Goal: Task Accomplishment & Management: Manage account settings

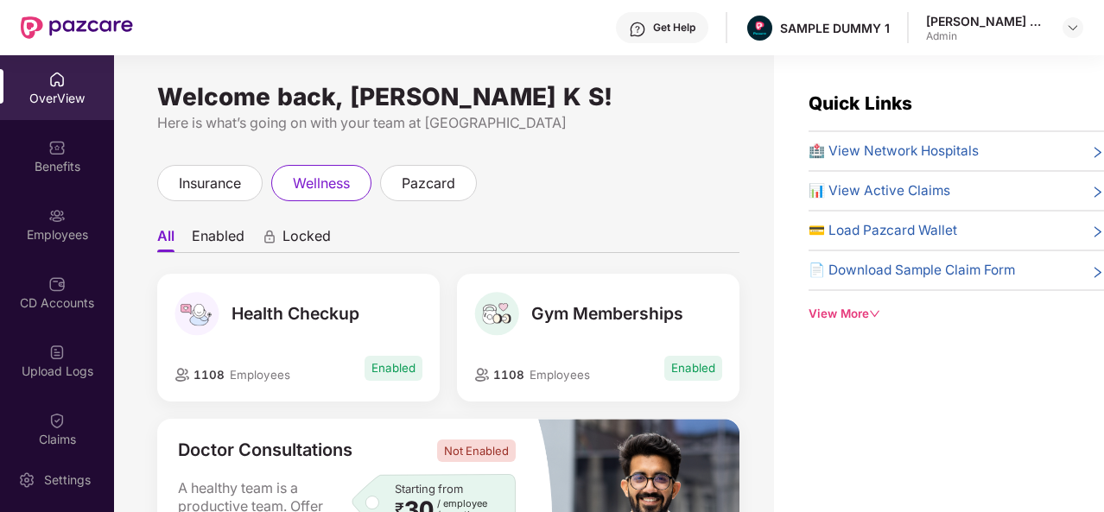
click at [220, 155] on div "Welcome back, [PERSON_NAME] K S! Here is what’s going on with your team at Pazc…" at bounding box center [444, 294] width 660 height 478
click at [212, 178] on span "insurance" at bounding box center [210, 184] width 62 height 22
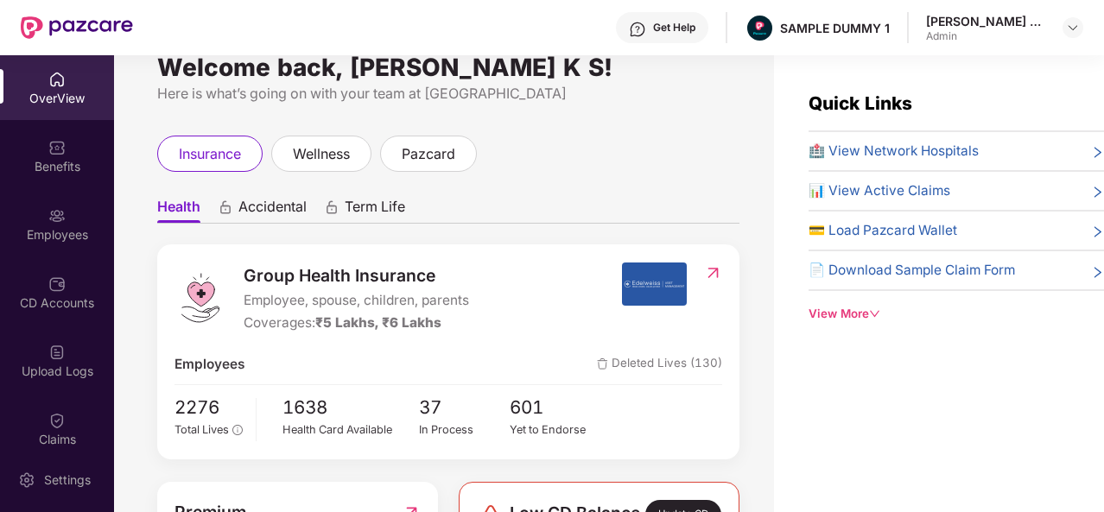
scroll to position [21, 0]
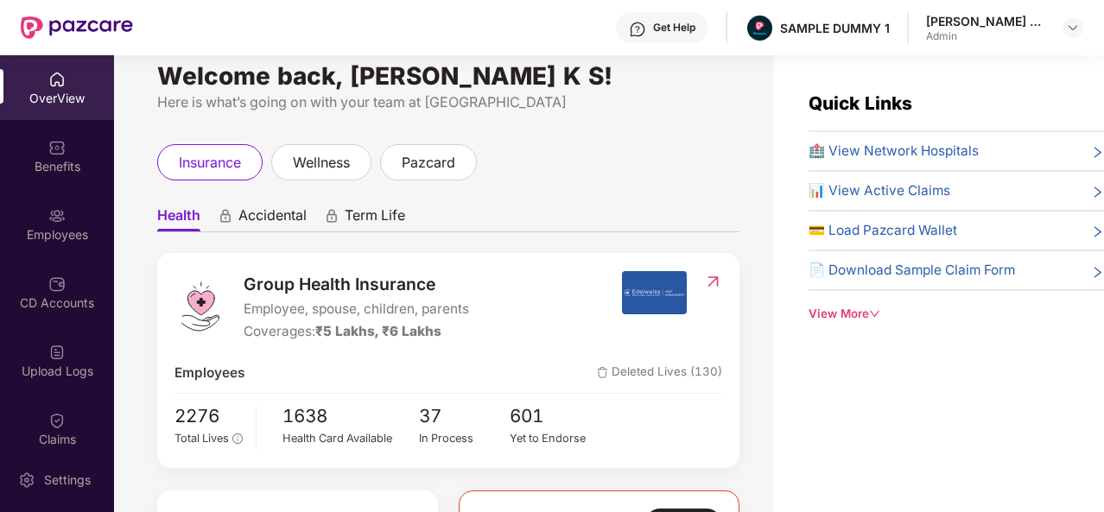
click at [860, 147] on span "🏥 View Network Hospitals" at bounding box center [893, 151] width 170 height 21
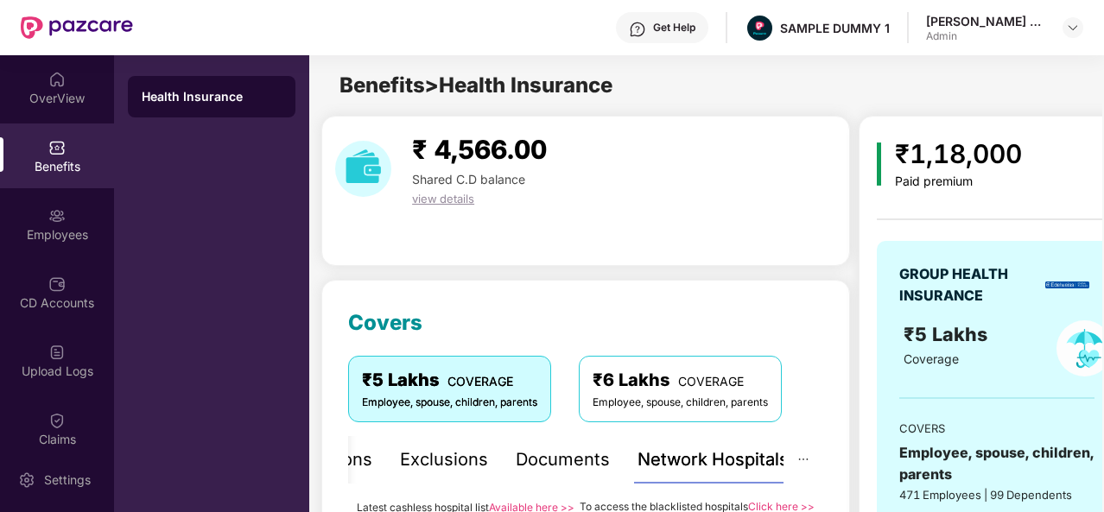
scroll to position [269, 0]
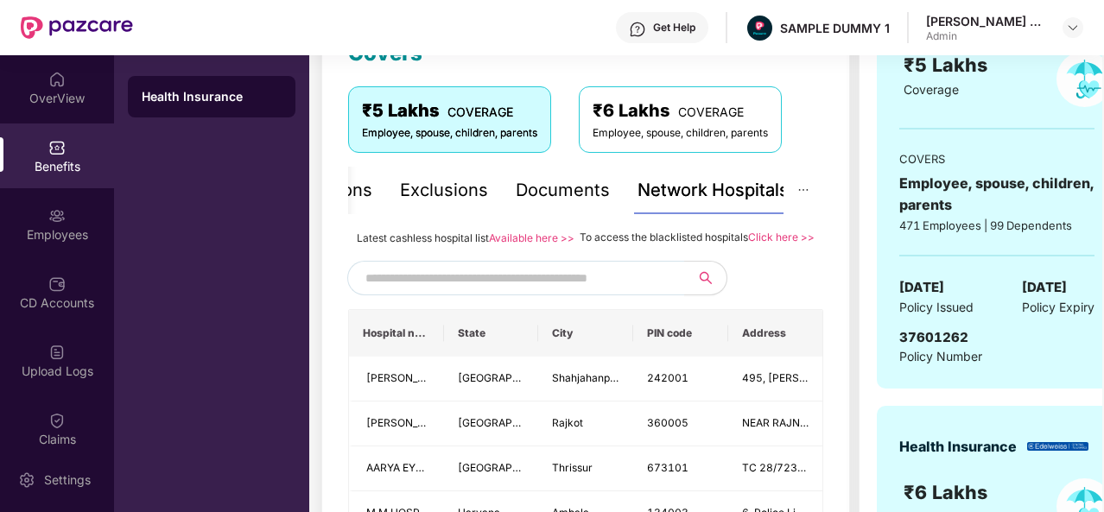
click at [597, 288] on input "text" at bounding box center [512, 278] width 295 height 26
type input "*"
type input "****"
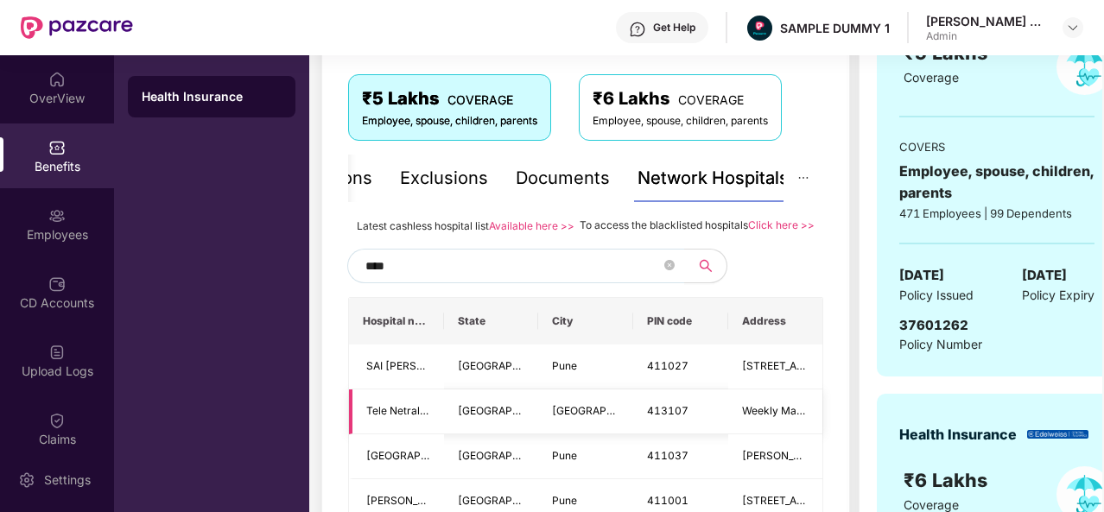
scroll to position [282, 0]
click at [548, 174] on div "Documents" at bounding box center [563, 177] width 94 height 27
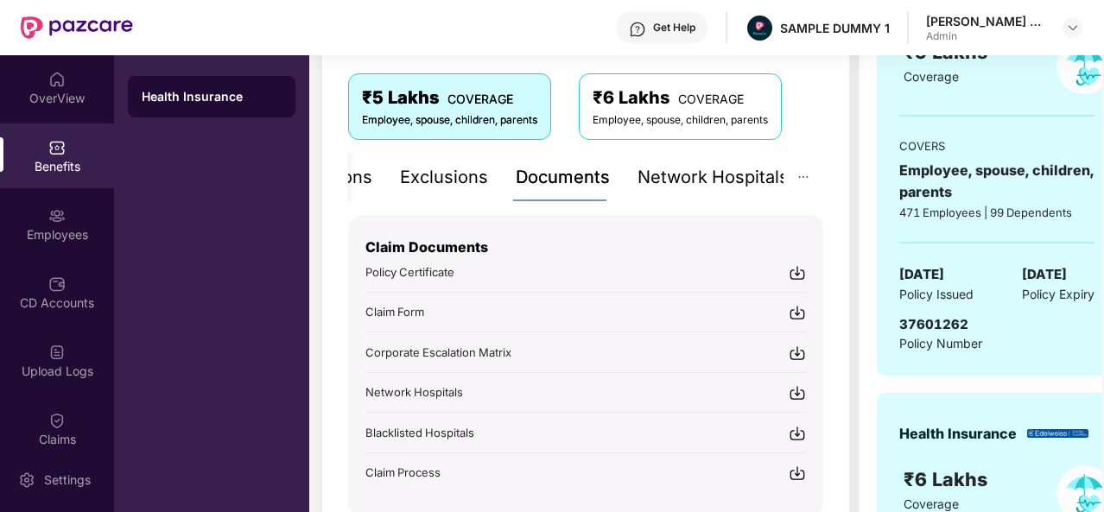
scroll to position [348, 0]
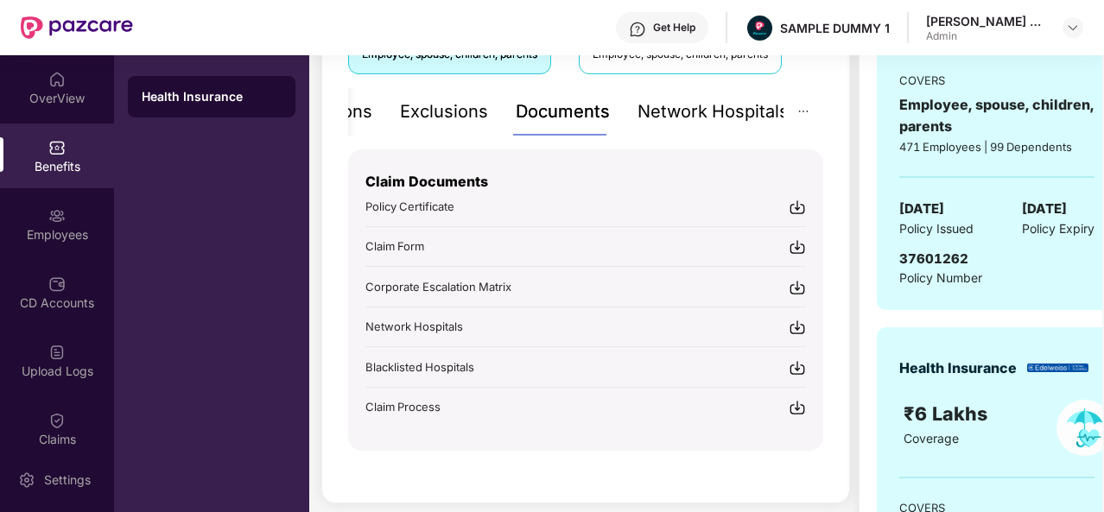
click at [466, 122] on div "Exclusions" at bounding box center [444, 111] width 88 height 27
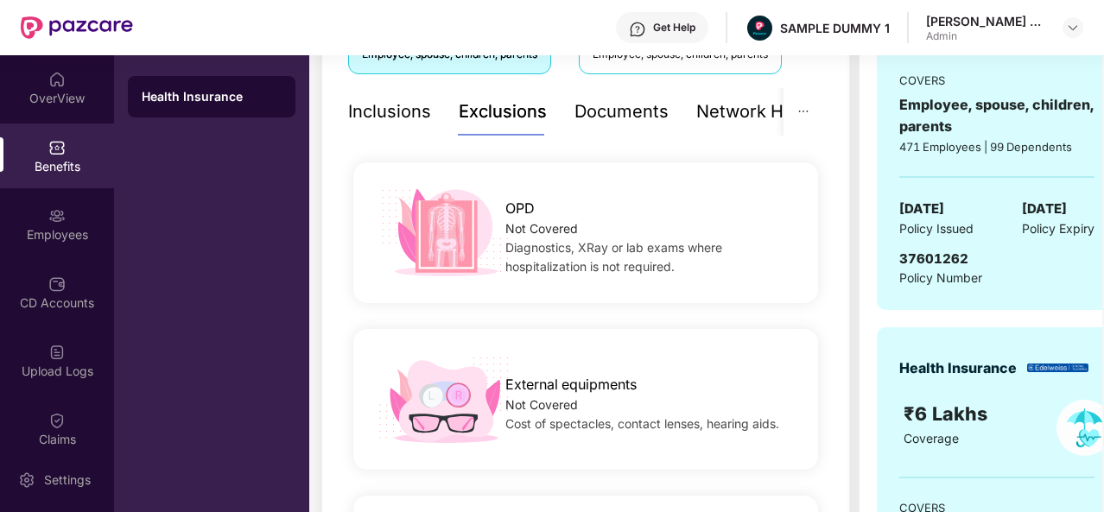
click at [418, 111] on div "Inclusions" at bounding box center [389, 111] width 83 height 27
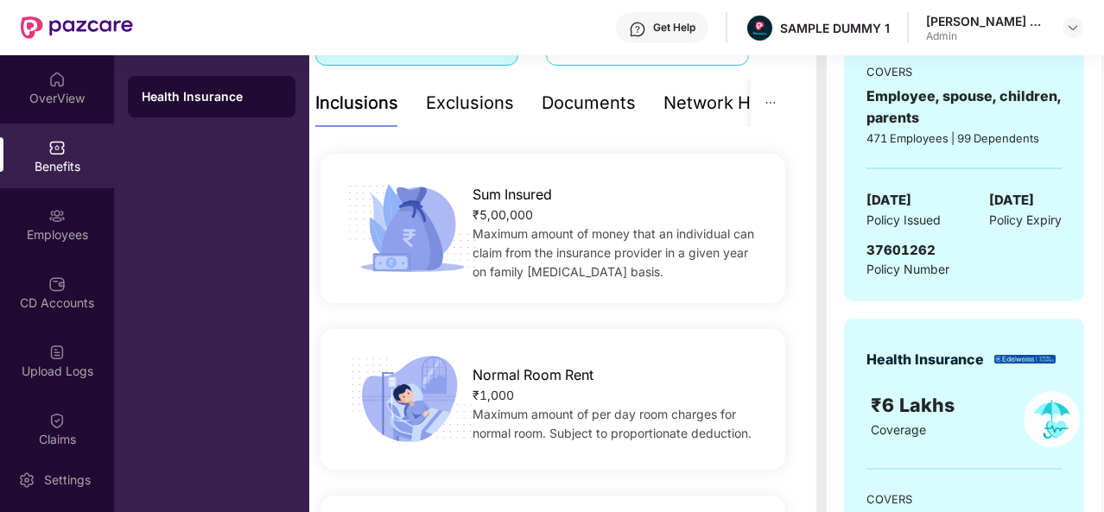
scroll to position [0, 30]
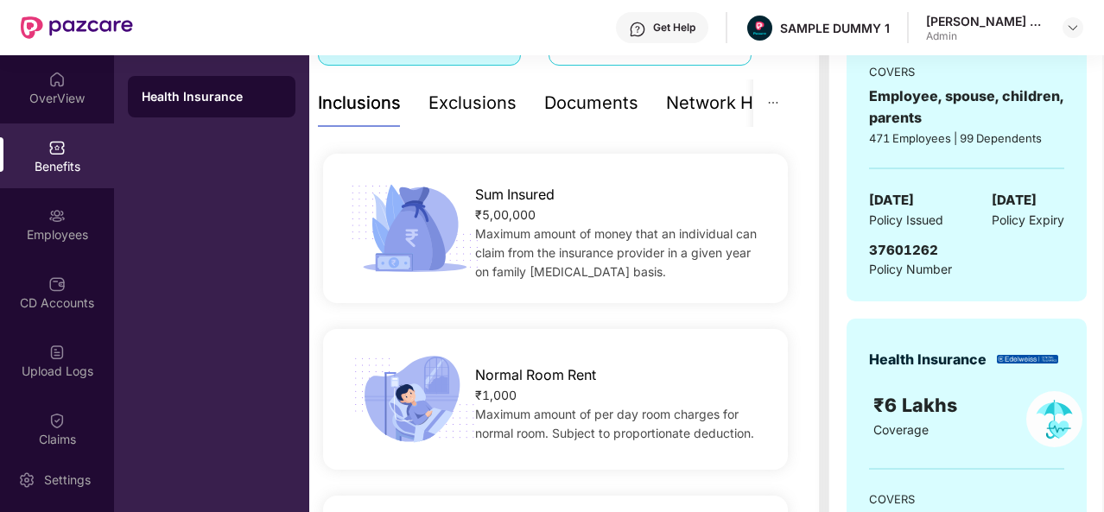
click at [500, 115] on div "Exclusions" at bounding box center [472, 103] width 88 height 27
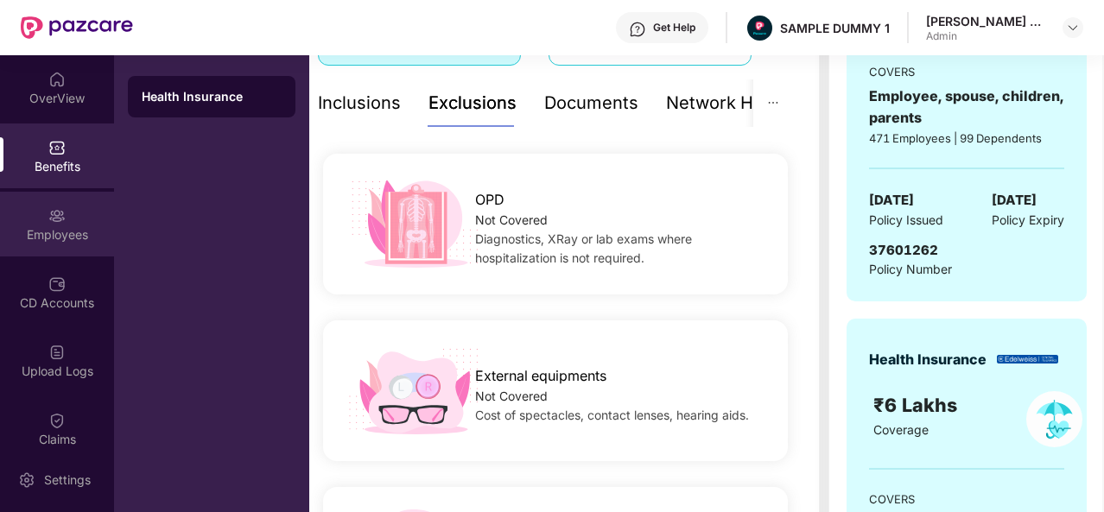
click at [75, 226] on div "Employees" at bounding box center [57, 234] width 114 height 17
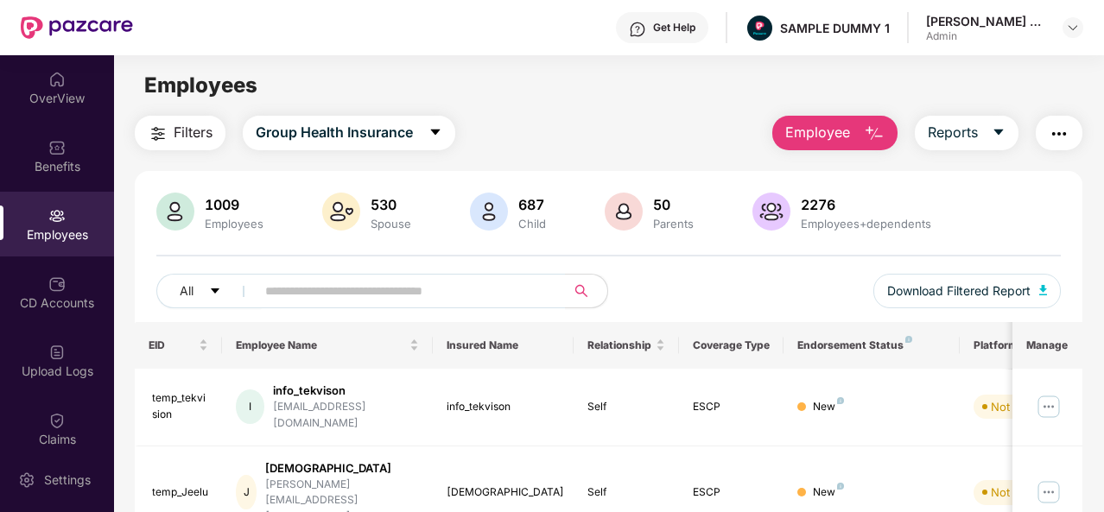
click at [881, 137] on img "button" at bounding box center [874, 134] width 21 height 21
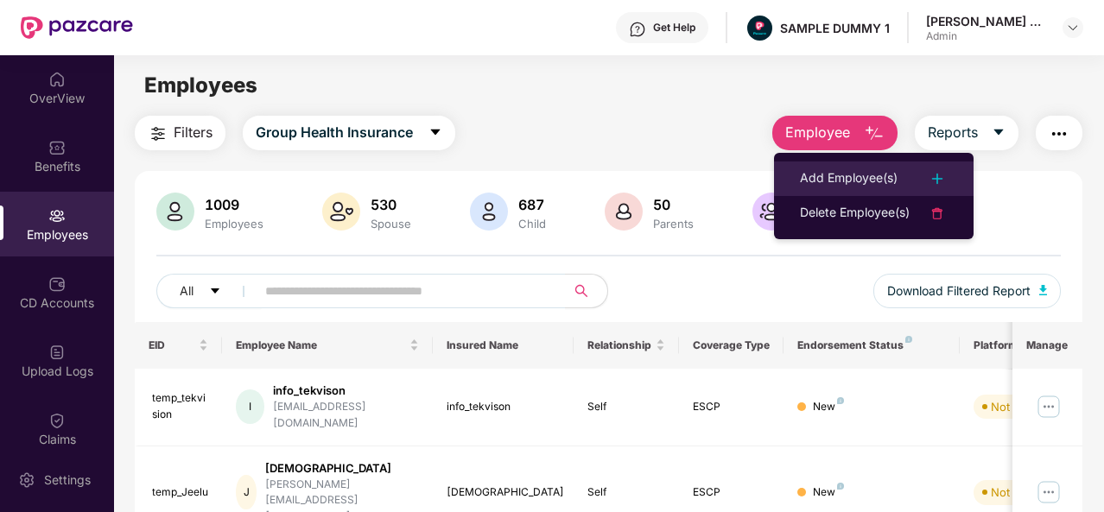
drag, startPoint x: 879, startPoint y: 156, endPoint x: 876, endPoint y: 184, distance: 27.9
click at [876, 184] on ul "Add Employee(s) Delete Employee(s)" at bounding box center [874, 196] width 200 height 86
click at [876, 184] on div "Add Employee(s)" at bounding box center [849, 178] width 98 height 21
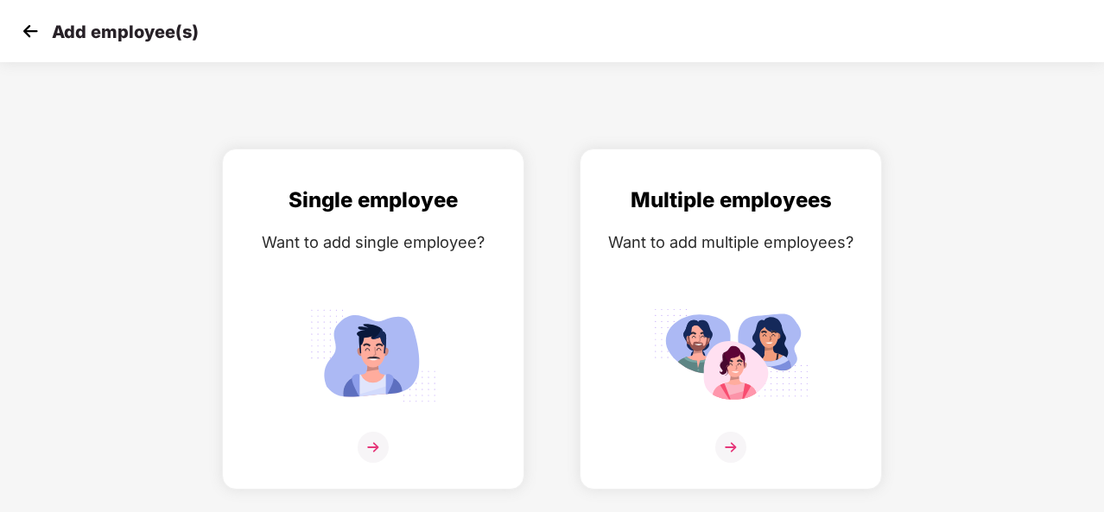
click at [41, 30] on img at bounding box center [30, 31] width 26 height 26
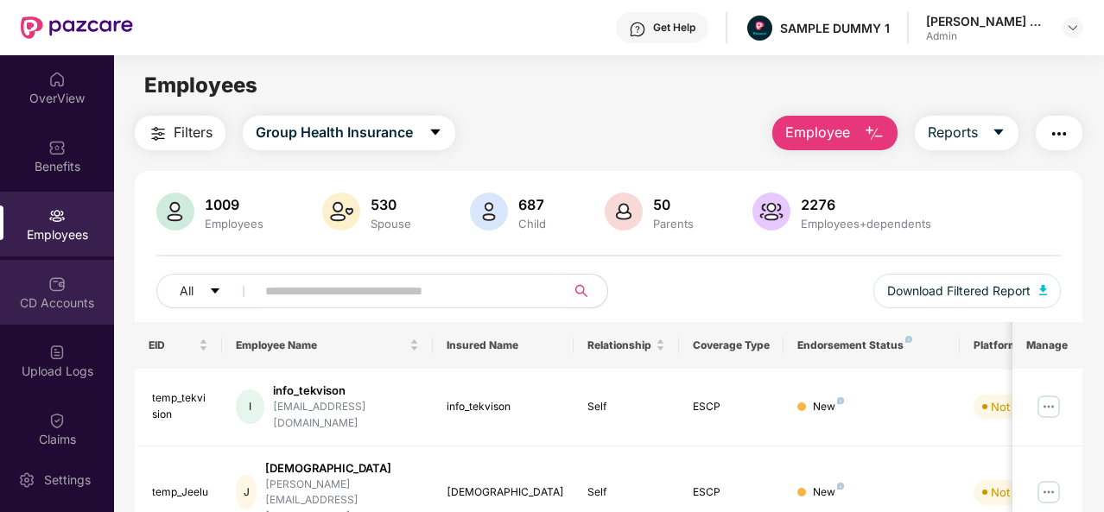
click at [69, 288] on div "CD Accounts" at bounding box center [57, 292] width 114 height 65
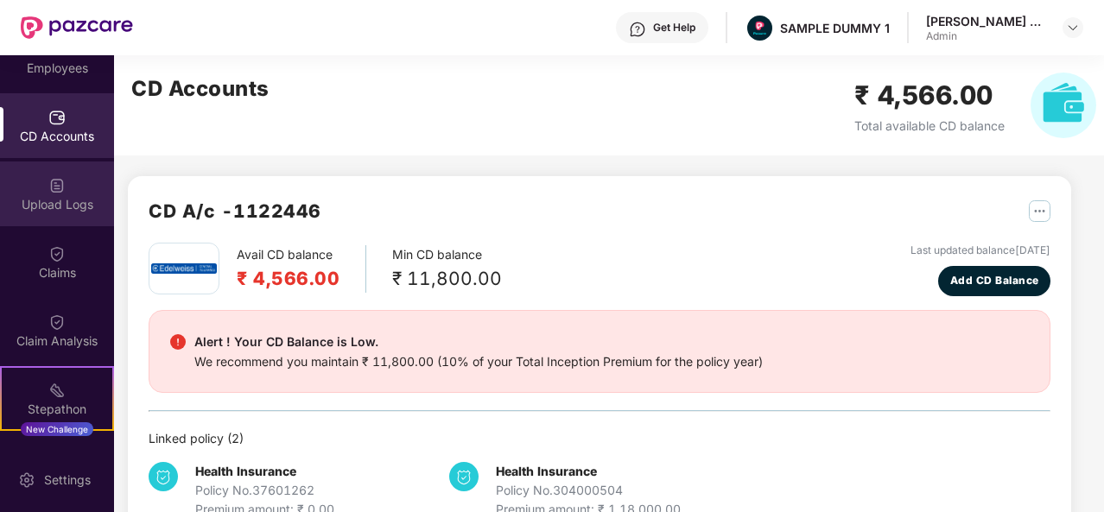
scroll to position [155, 0]
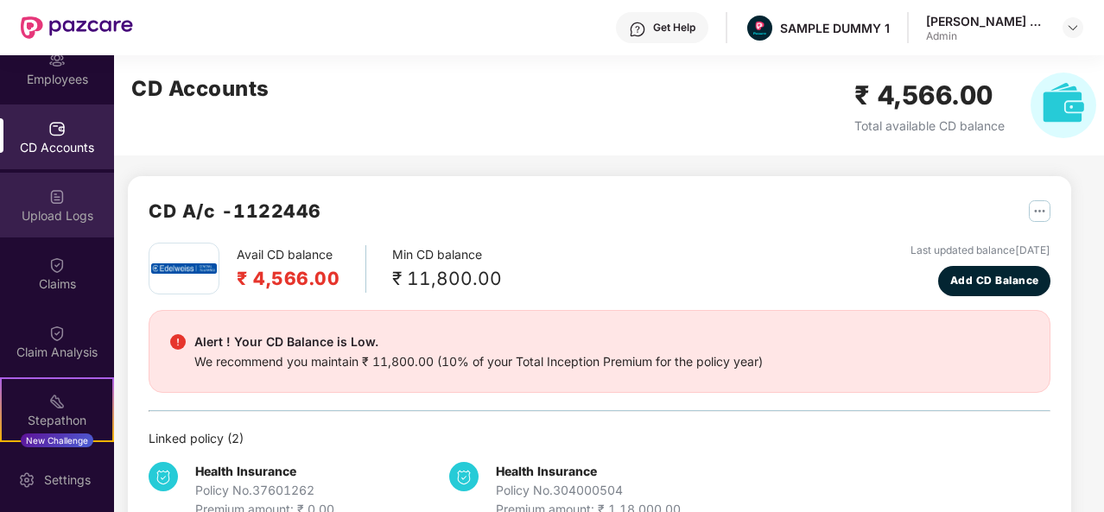
click at [60, 99] on div "Employees" at bounding box center [57, 68] width 114 height 65
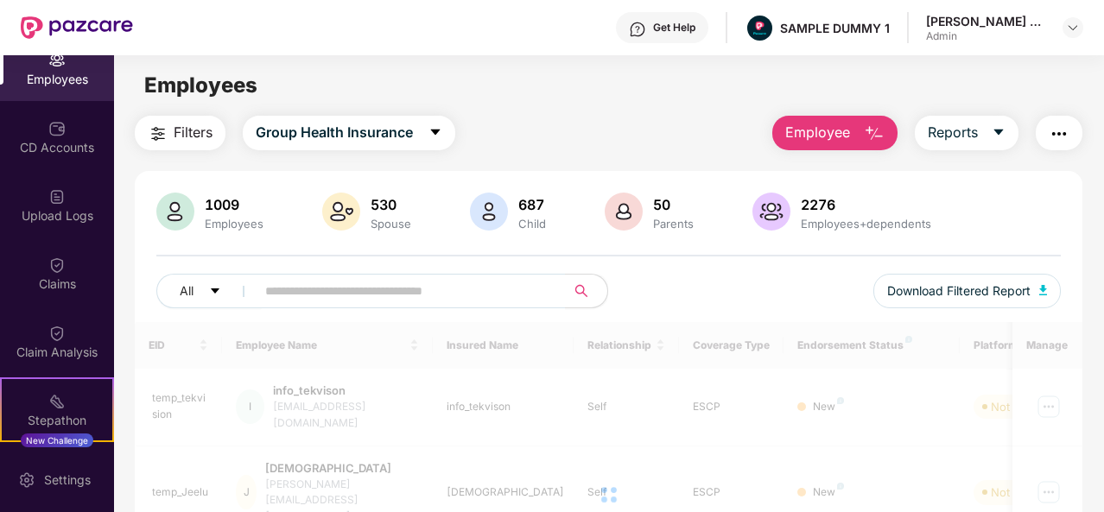
click at [876, 130] on img "button" at bounding box center [874, 134] width 21 height 21
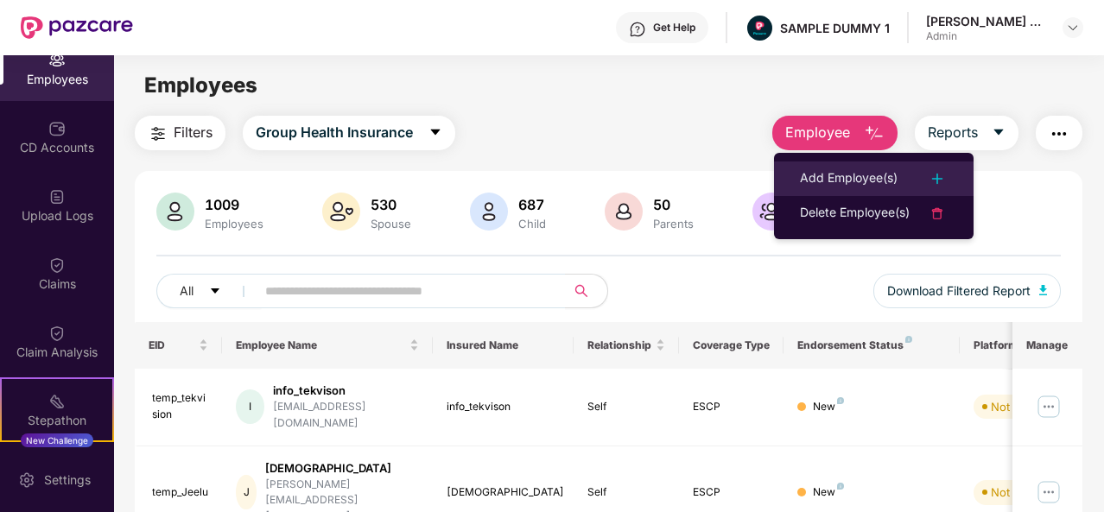
click at [869, 172] on div "Add Employee(s)" at bounding box center [849, 178] width 98 height 21
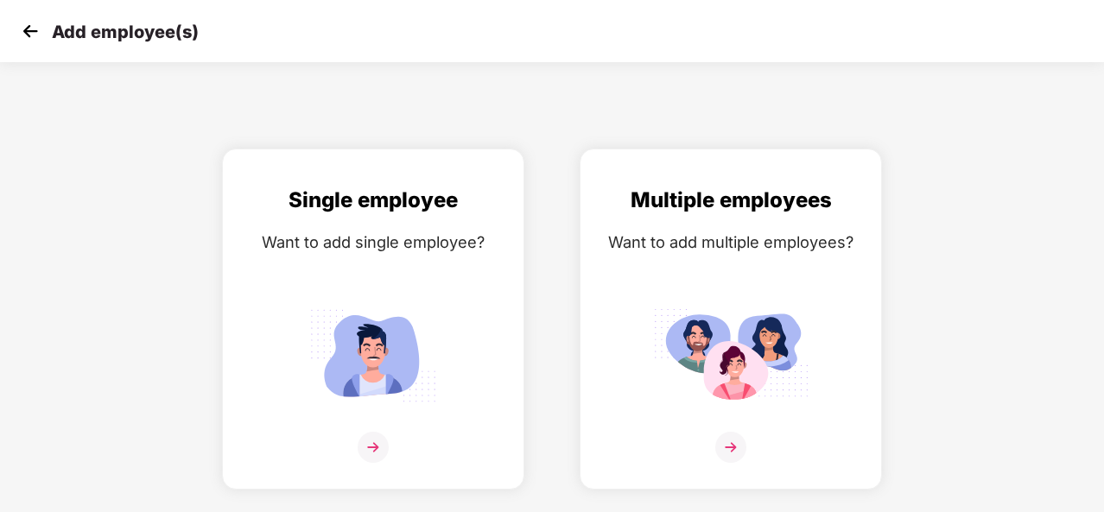
click at [41, 25] on img at bounding box center [30, 31] width 26 height 26
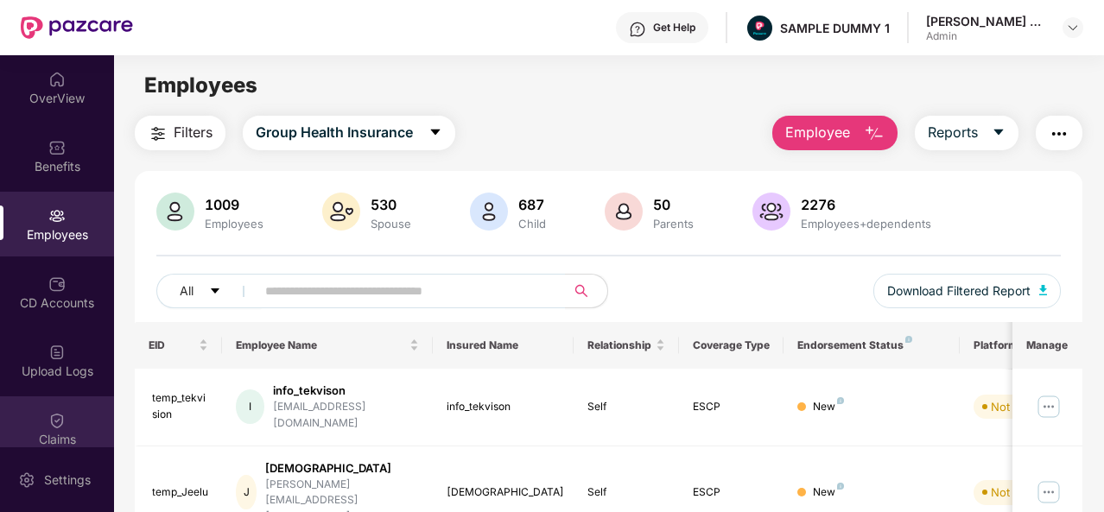
scroll to position [295, 0]
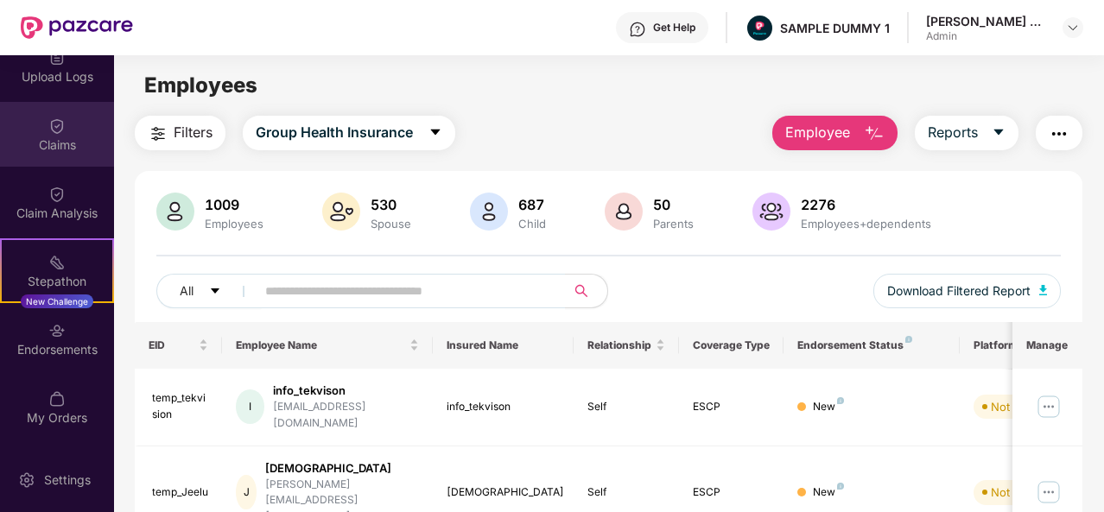
click at [48, 139] on div "Claims" at bounding box center [57, 144] width 114 height 17
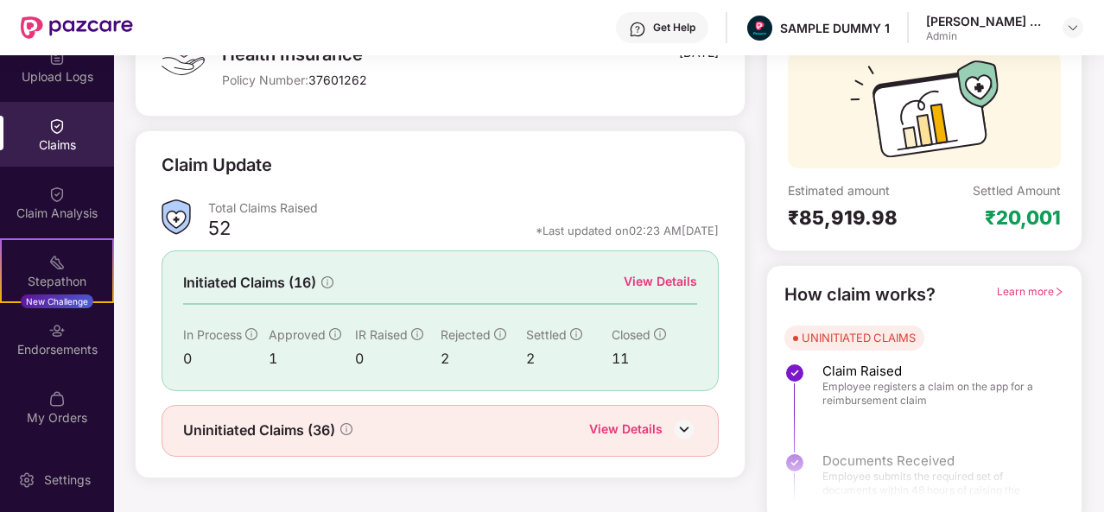
scroll to position [162, 0]
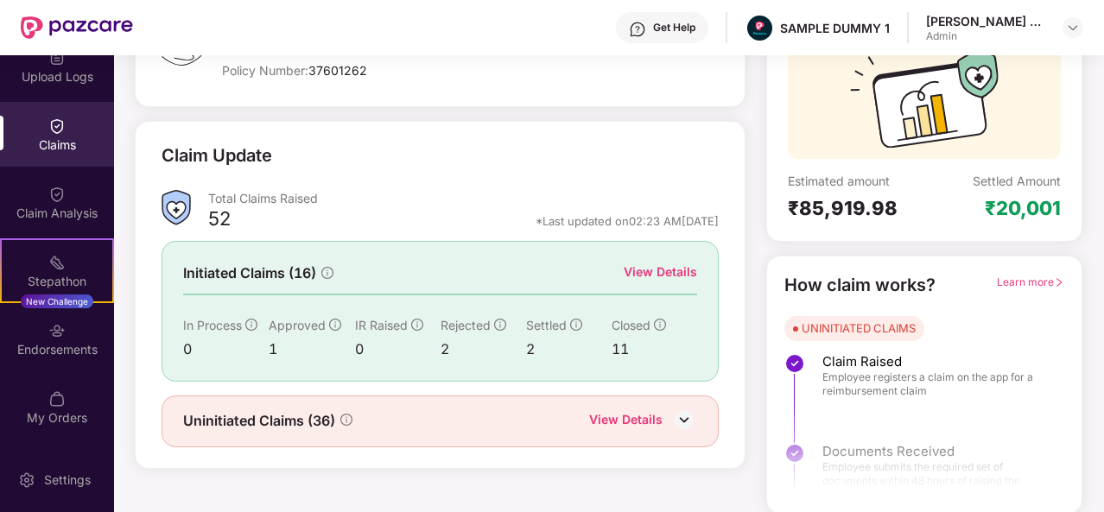
click at [642, 276] on div "View Details" at bounding box center [660, 272] width 73 height 19
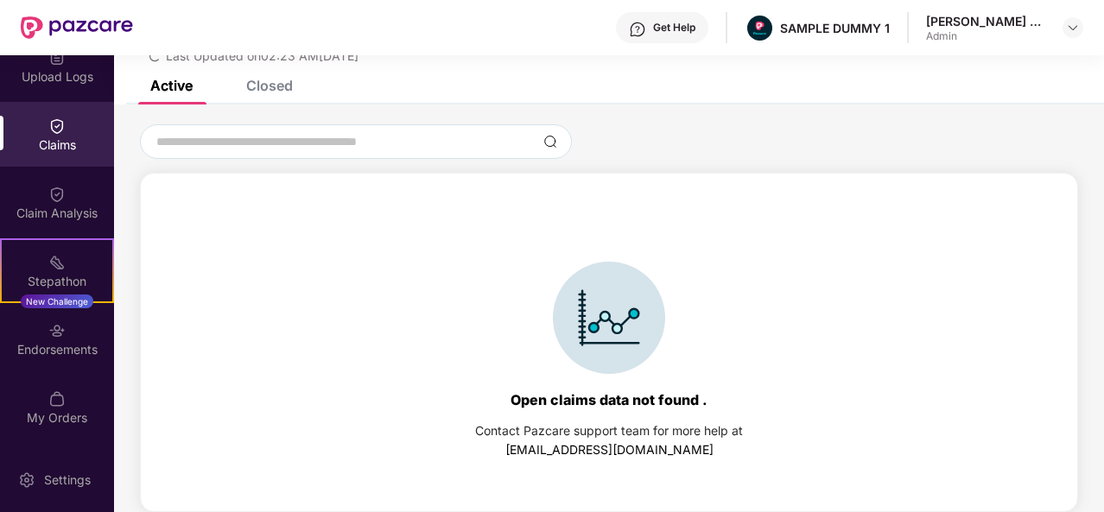
scroll to position [74, 0]
click at [259, 86] on div "Closed" at bounding box center [269, 85] width 47 height 17
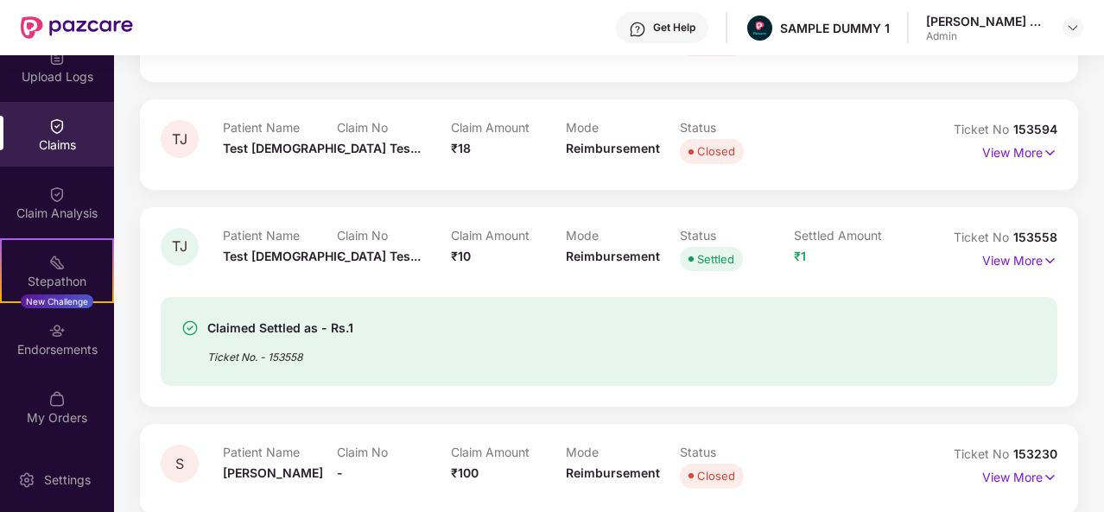
scroll to position [231, 0]
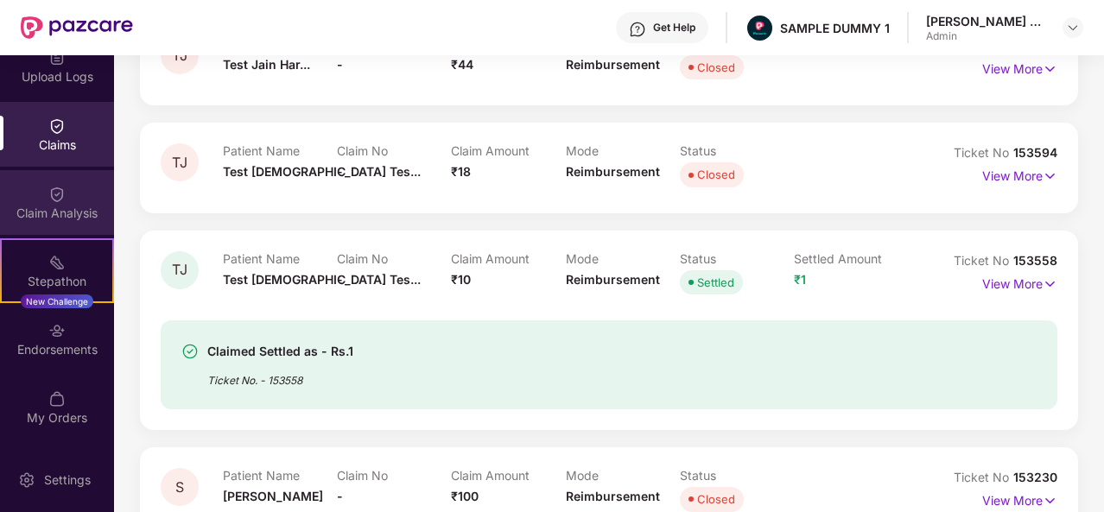
click at [86, 207] on div "Claim Analysis" at bounding box center [57, 213] width 114 height 17
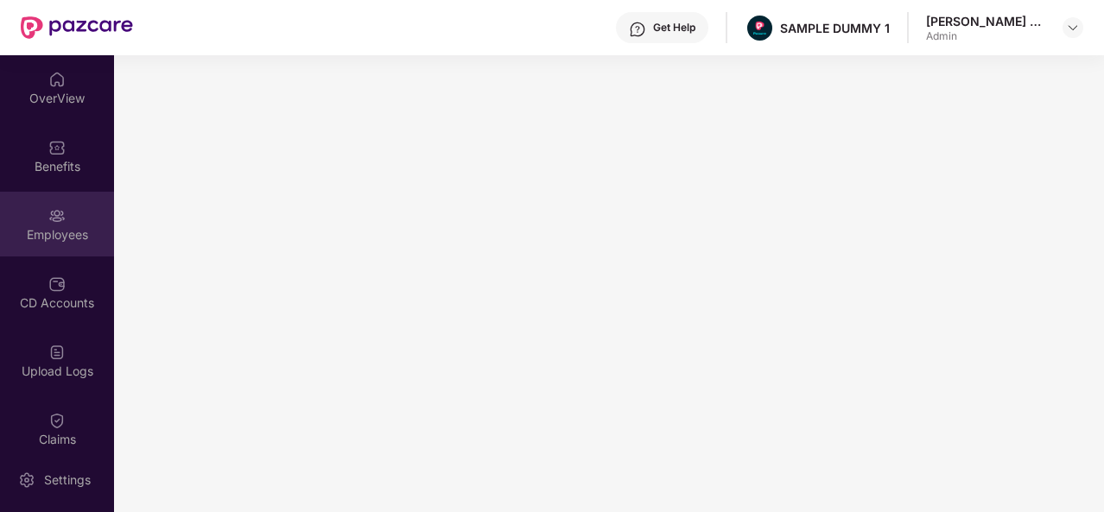
click at [50, 225] on div "Employees" at bounding box center [57, 224] width 114 height 65
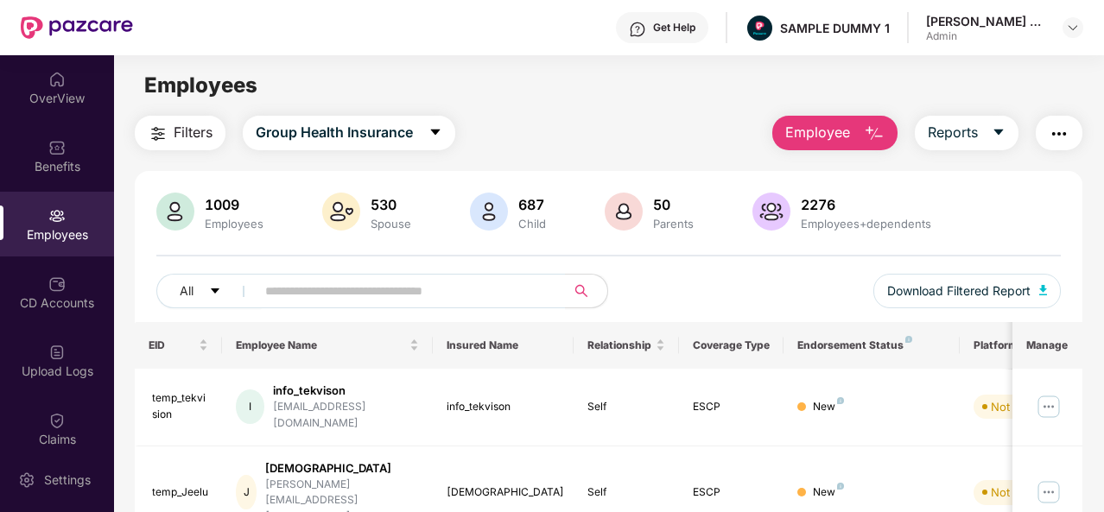
click at [890, 124] on button "Employee" at bounding box center [834, 133] width 125 height 35
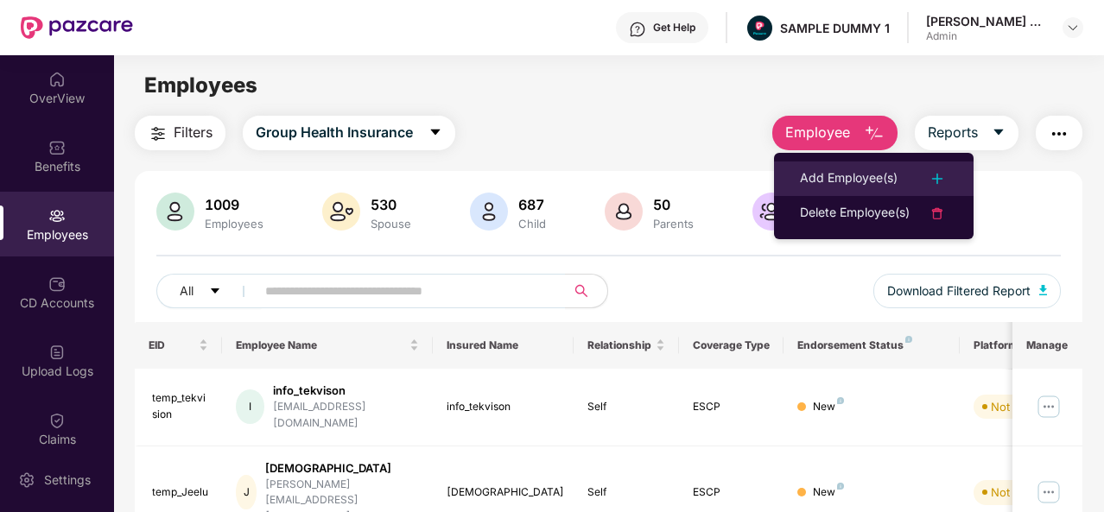
click at [853, 181] on div "Add Employee(s)" at bounding box center [849, 178] width 98 height 21
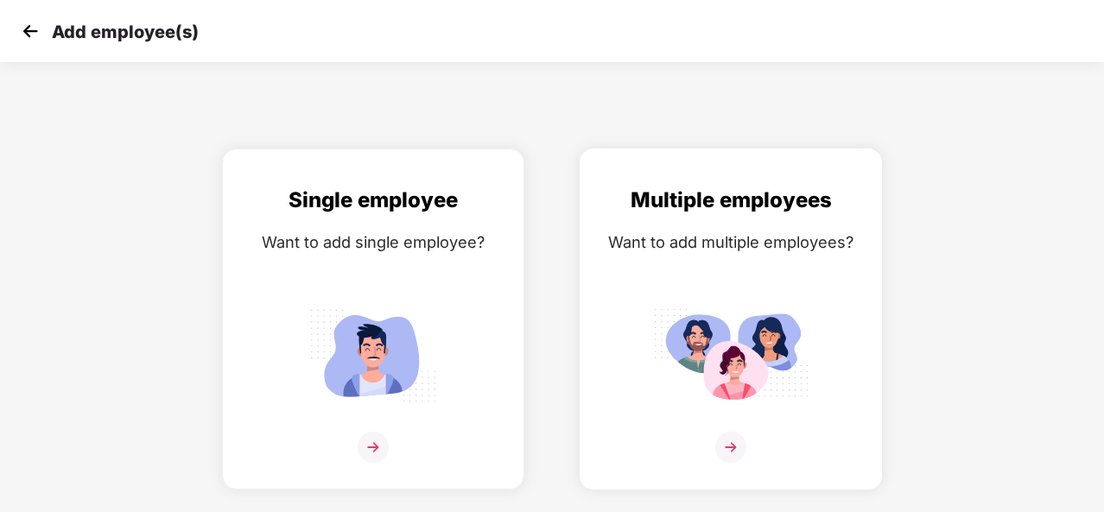
click at [729, 447] on img at bounding box center [730, 447] width 31 height 31
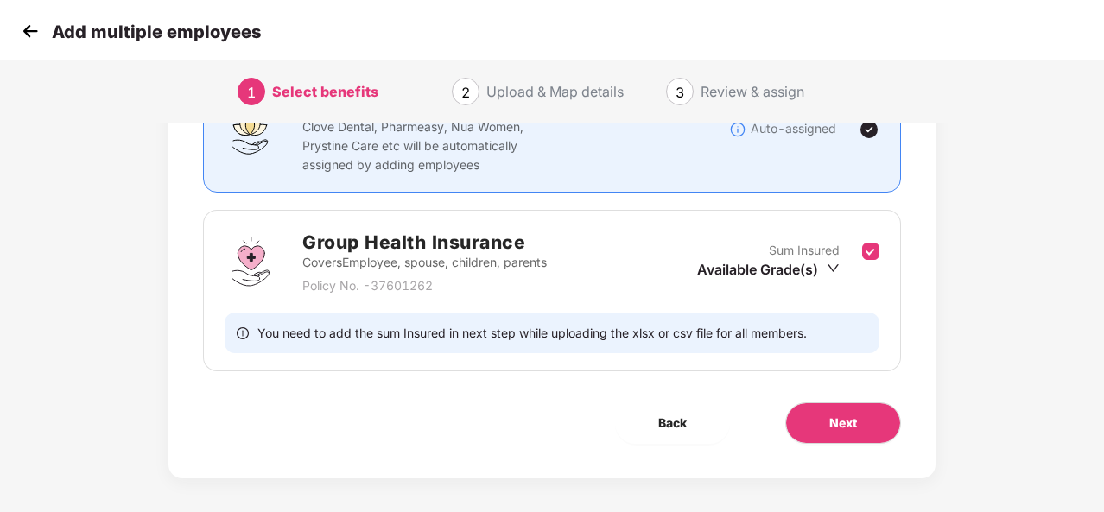
scroll to position [180, 0]
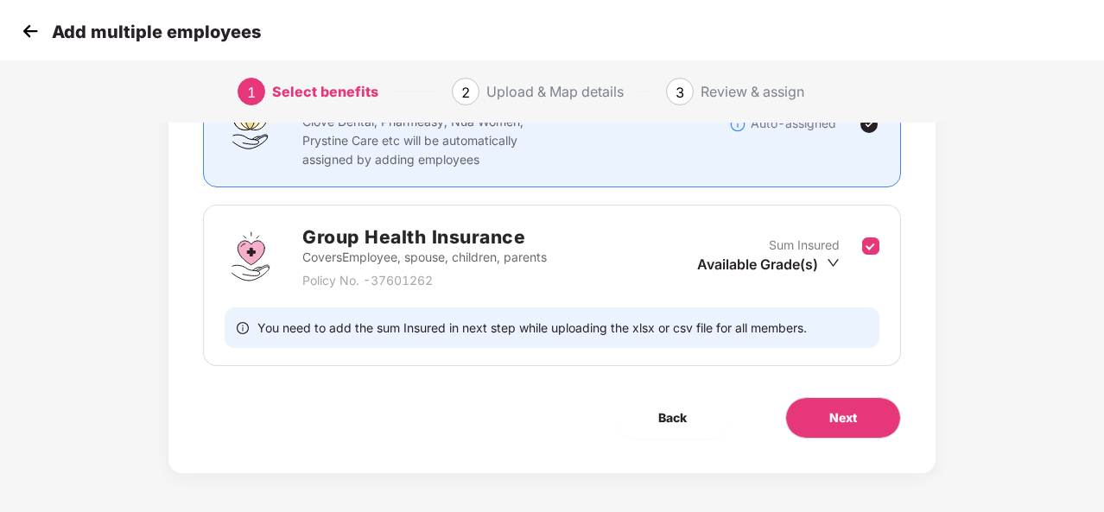
click at [41, 28] on img at bounding box center [30, 31] width 26 height 26
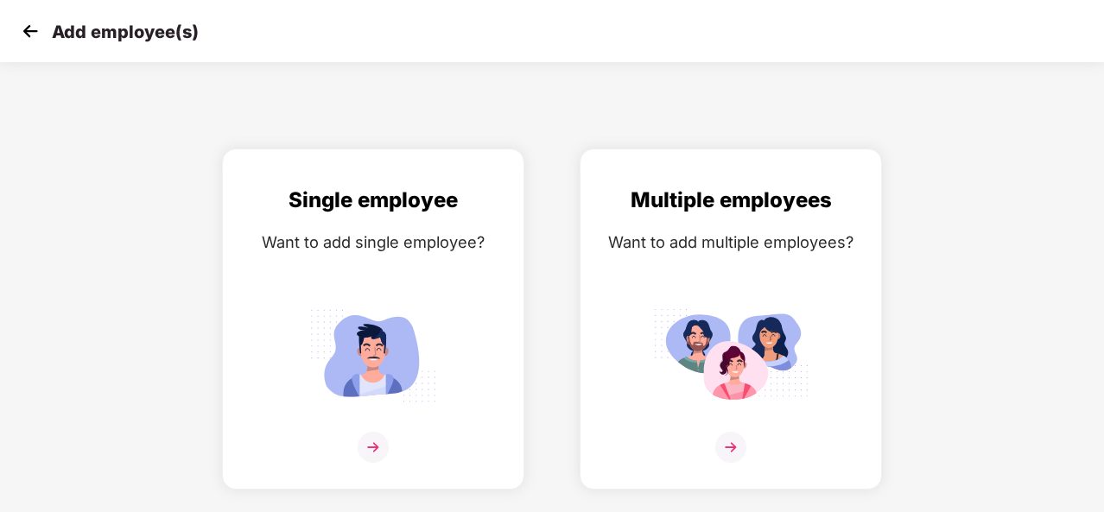
click at [26, 28] on img at bounding box center [30, 31] width 26 height 26
